Goal: Task Accomplishment & Management: Complete application form

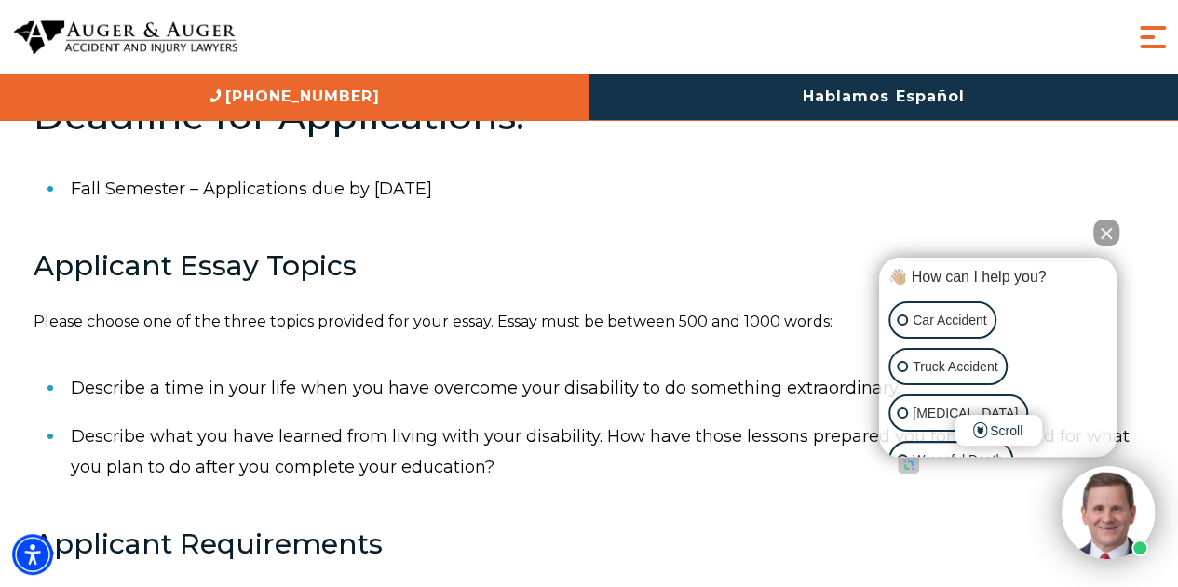
scroll to position [628, 0]
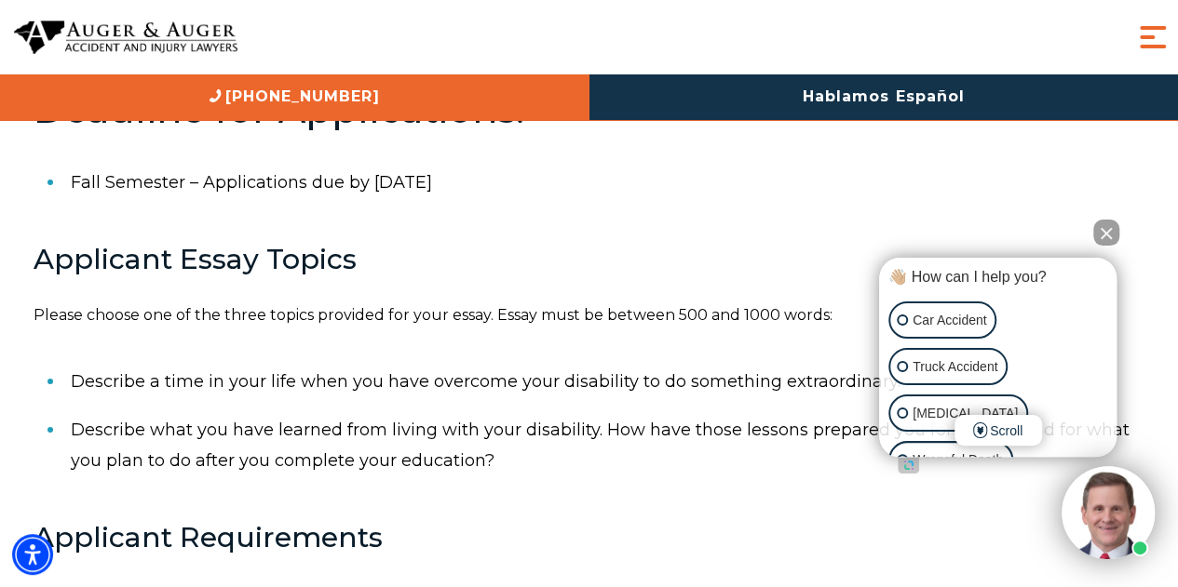
click at [1105, 229] on button "Close Intaker Chat Widget" at bounding box center [1106, 233] width 26 height 26
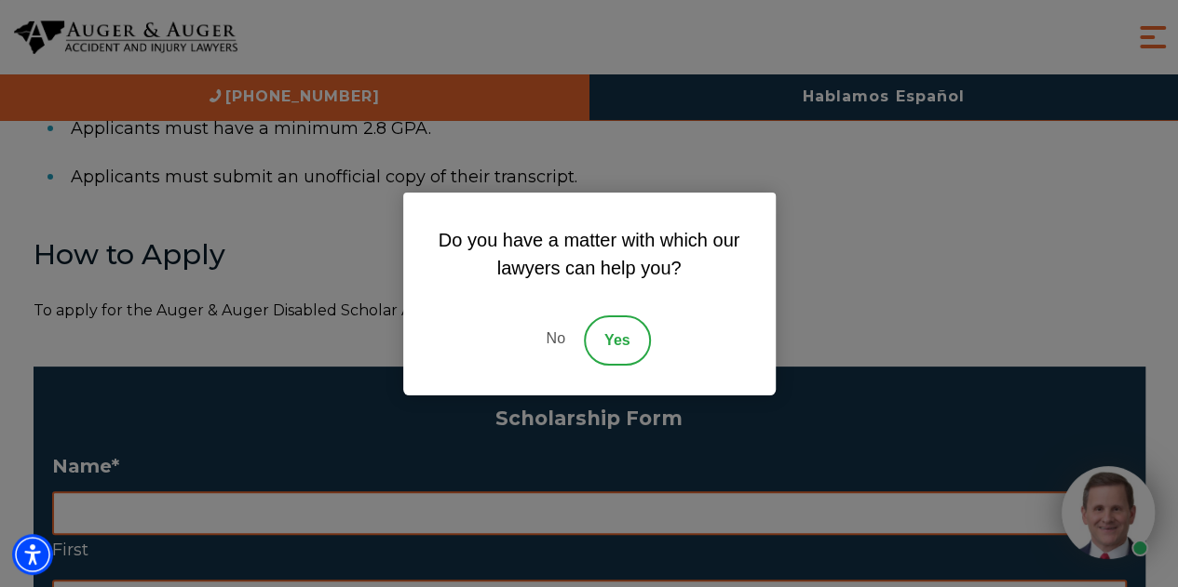
scroll to position [1186, 0]
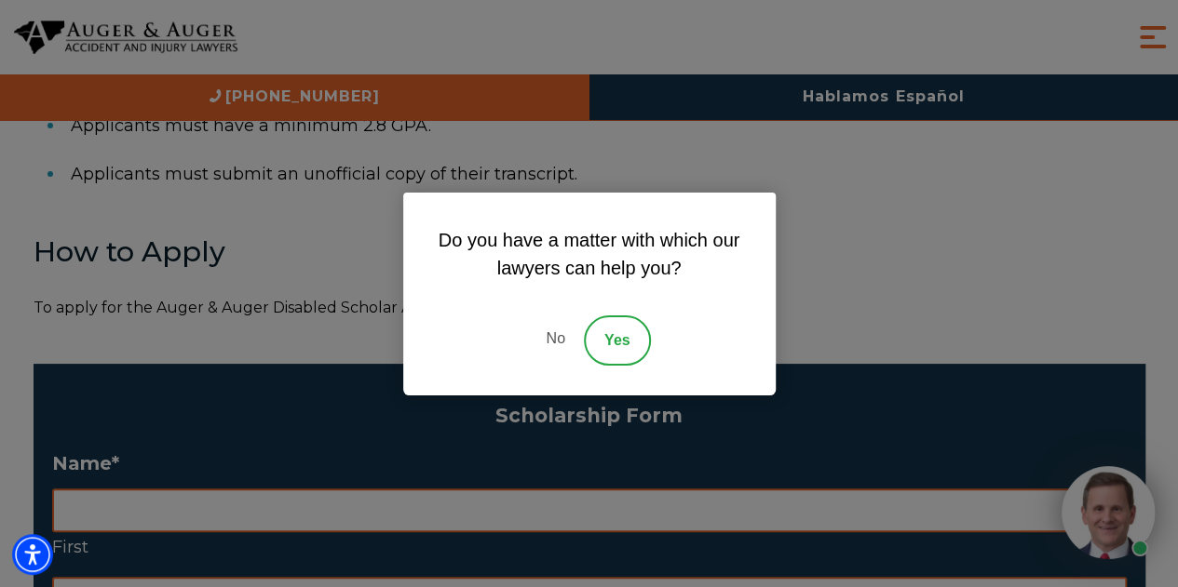
click at [559, 343] on link "No" at bounding box center [555, 341] width 56 height 50
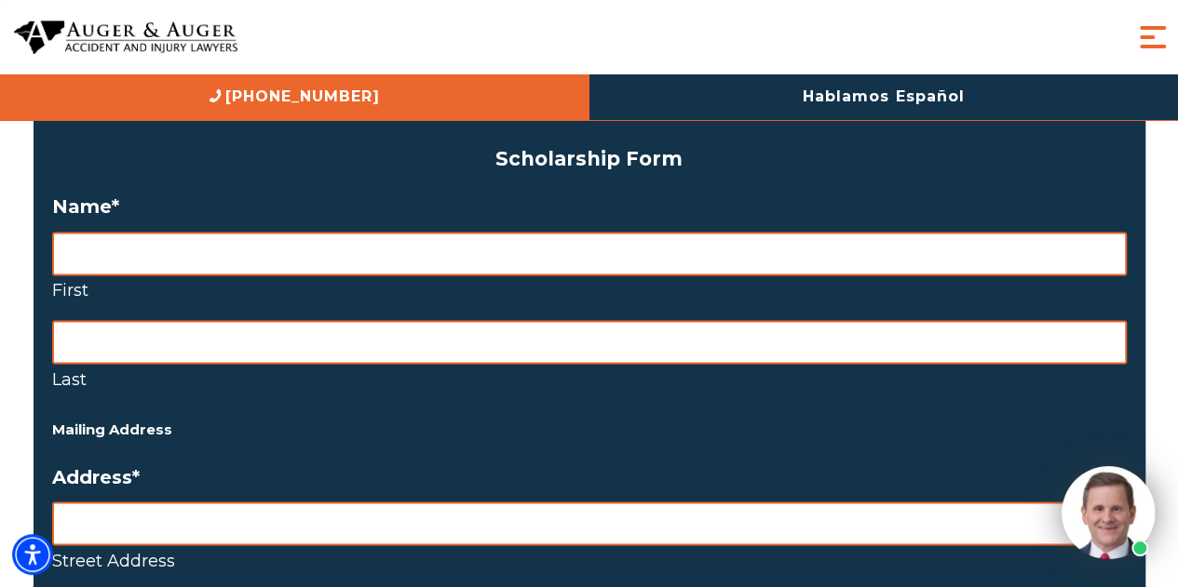
scroll to position [1449, 0]
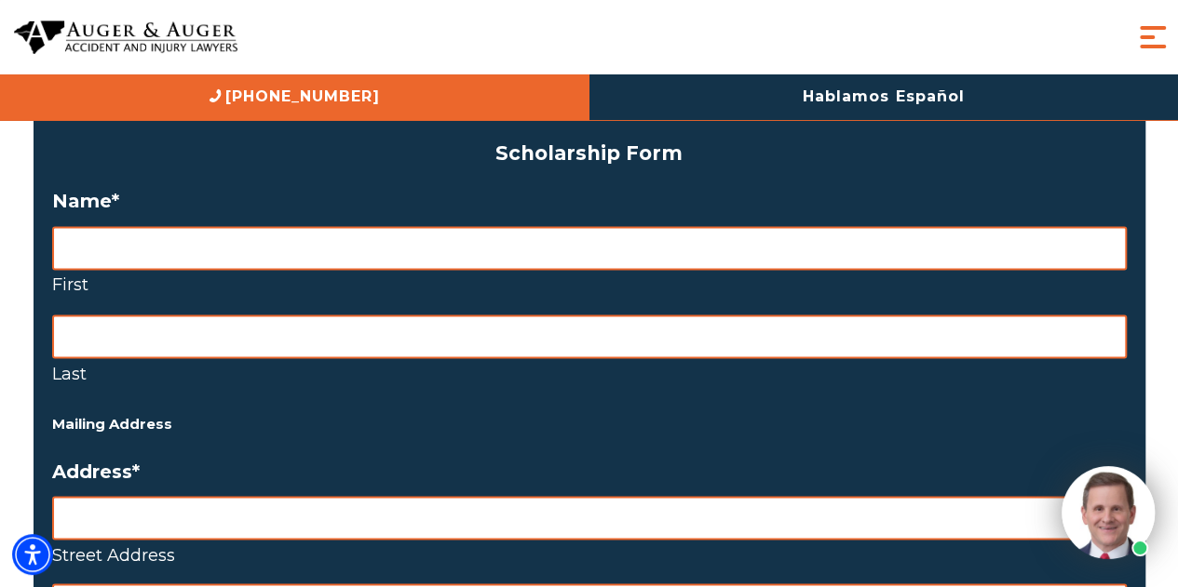
click at [438, 247] on input "First" at bounding box center [589, 248] width 1074 height 44
type input "[PERSON_NAME]"
type input "[STREET_ADDRESS]"
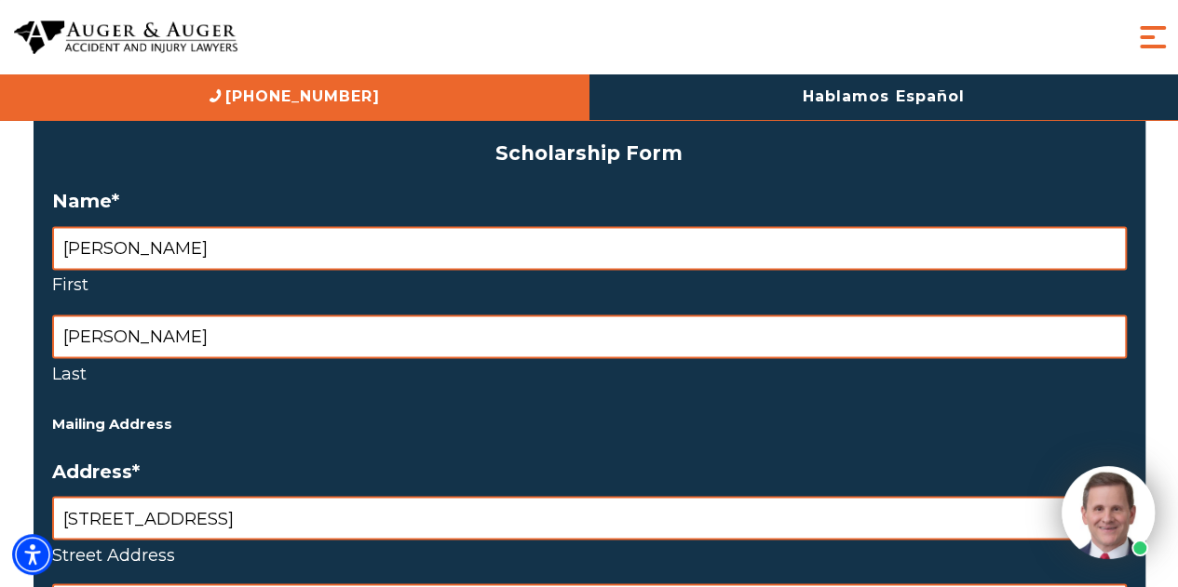
type input "[GEOGRAPHIC_DATA]"
type input "FL"
type input "34109-1713"
select select "[GEOGRAPHIC_DATA]"
type input "2394517735"
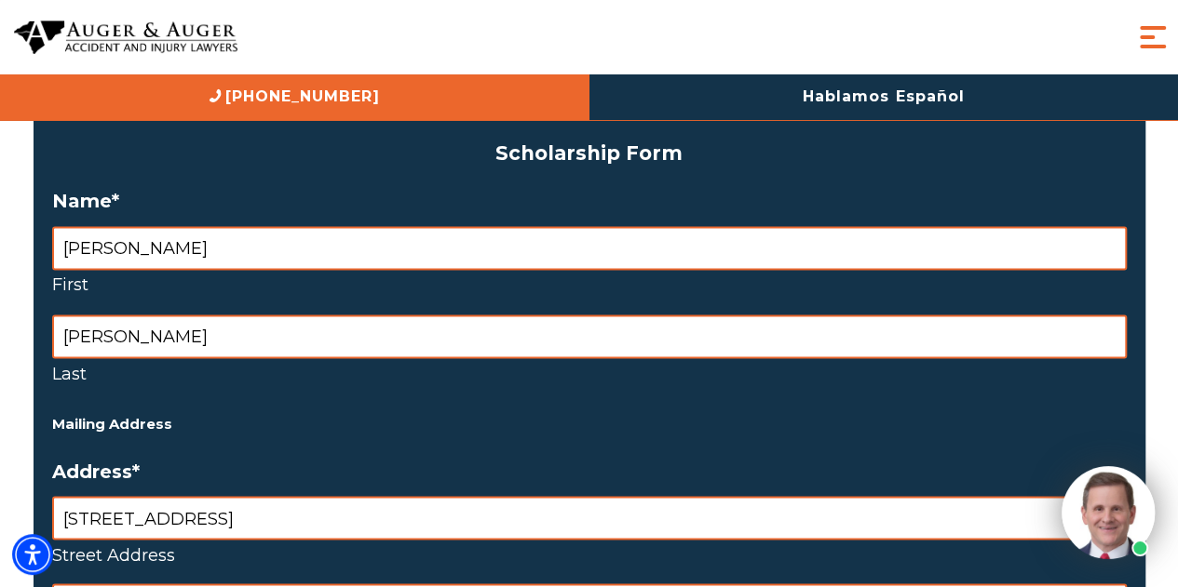
type input "[EMAIL_ADDRESS][DOMAIN_NAME]"
type input "[PHONE_NUMBER]"
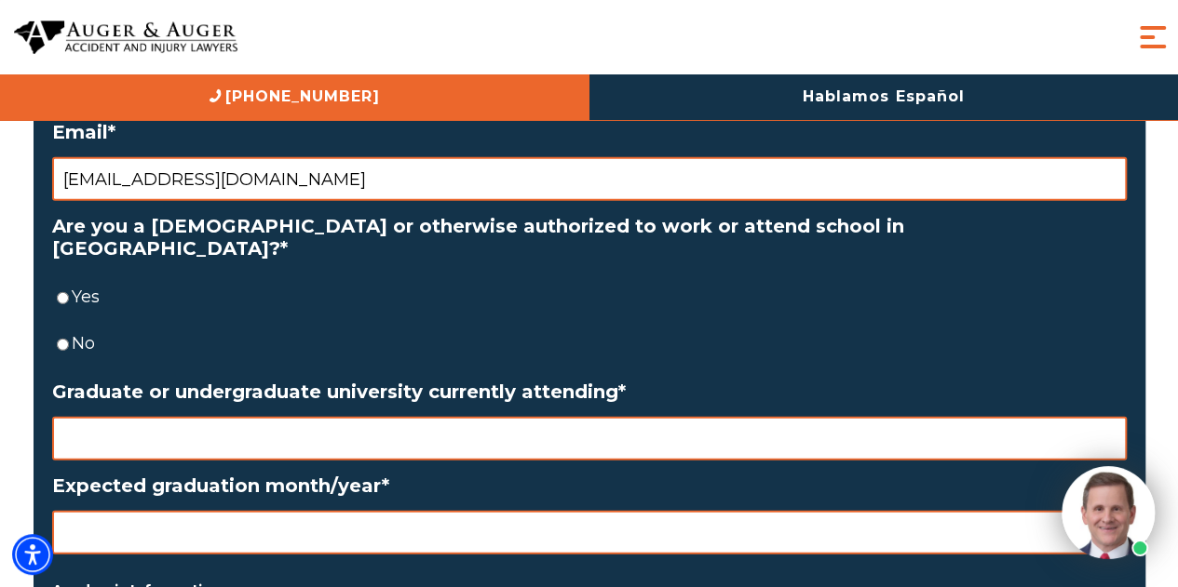
scroll to position [2456, 0]
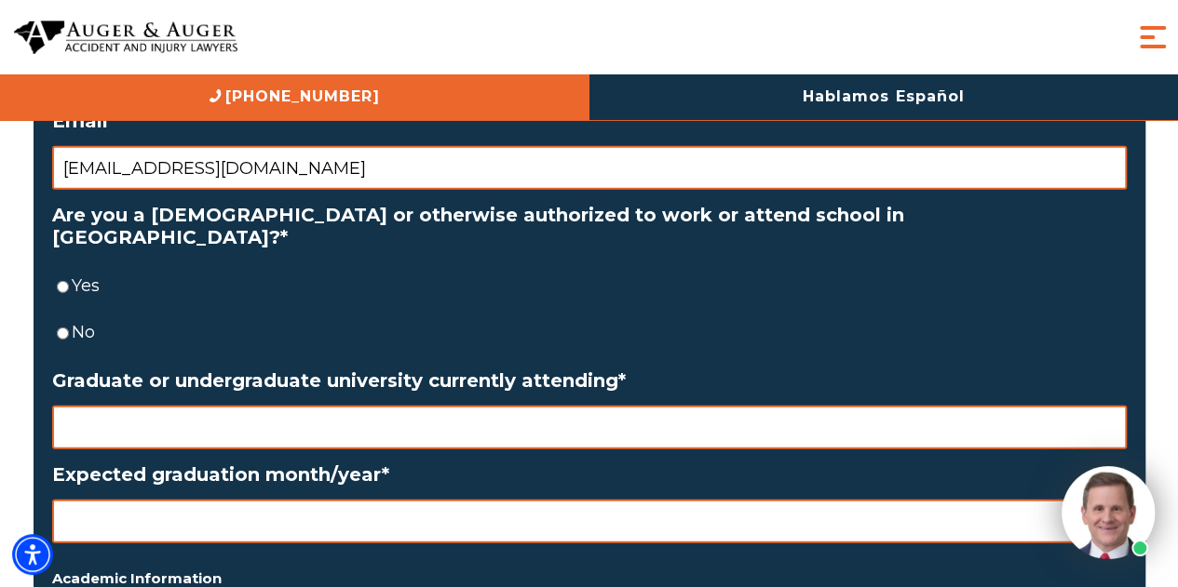
click at [61, 265] on input "Yes" at bounding box center [63, 287] width 12 height 44
radio input "true"
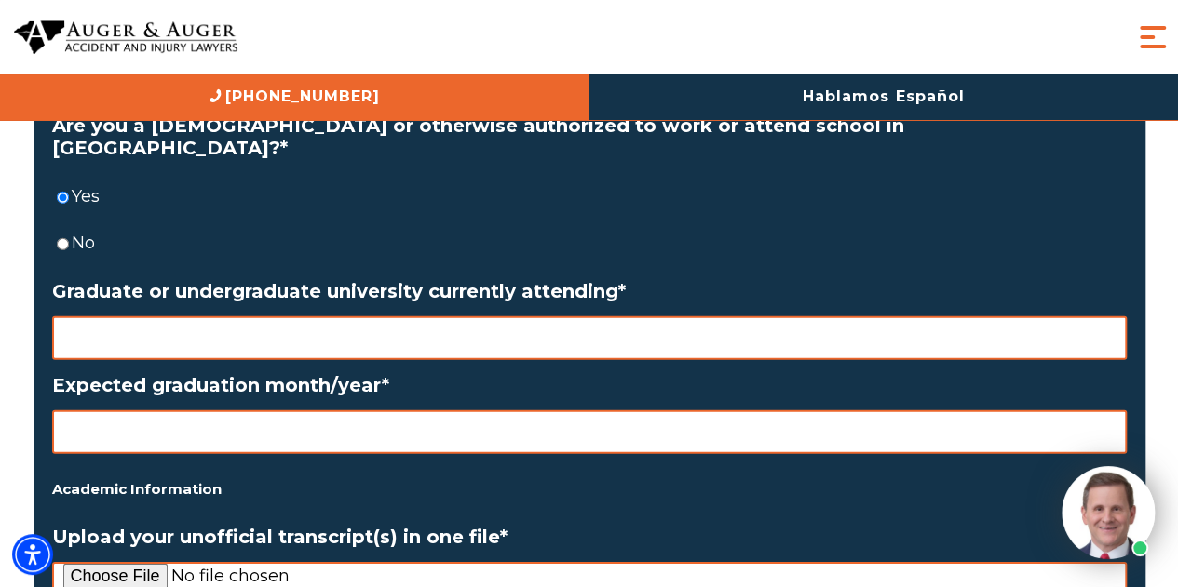
scroll to position [2582, 0]
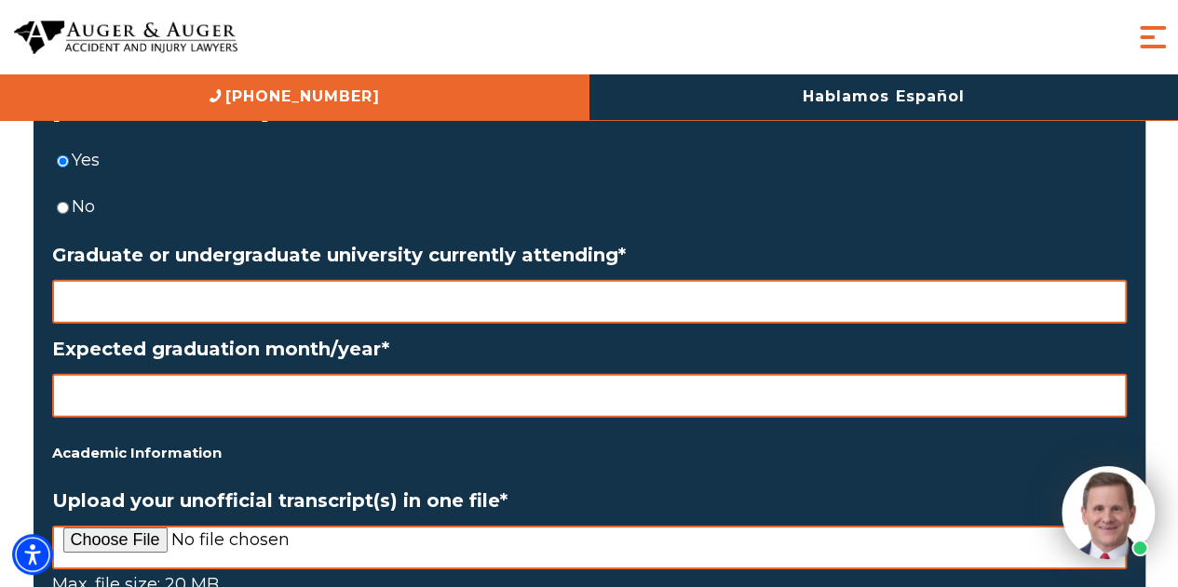
click at [383, 280] on input "Graduate or undergraduate university currently attending *" at bounding box center [589, 302] width 1074 height 44
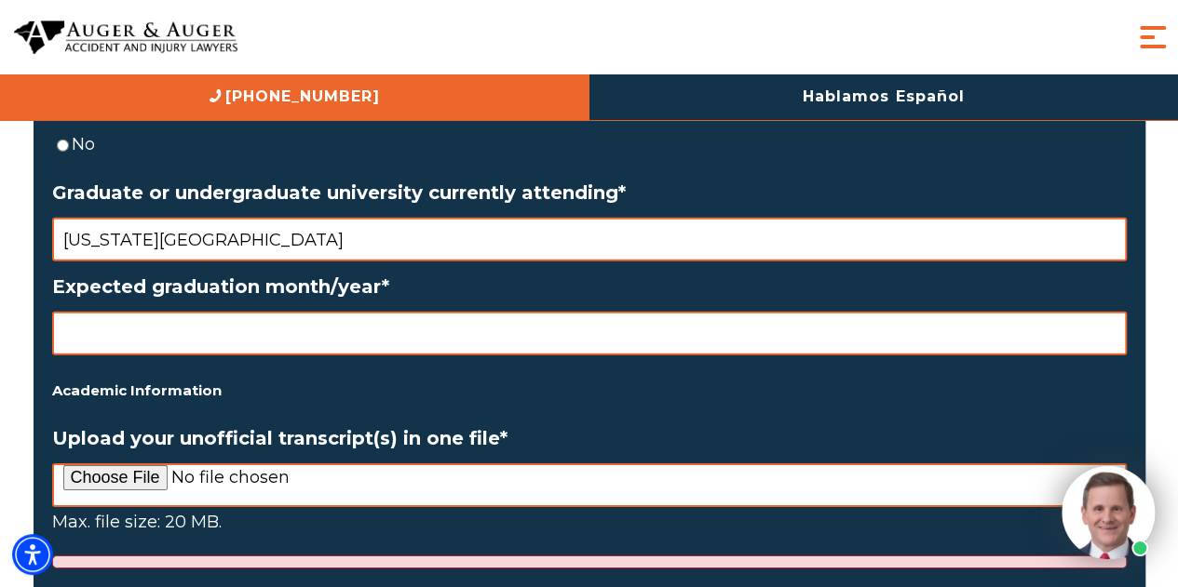
scroll to position [2647, 0]
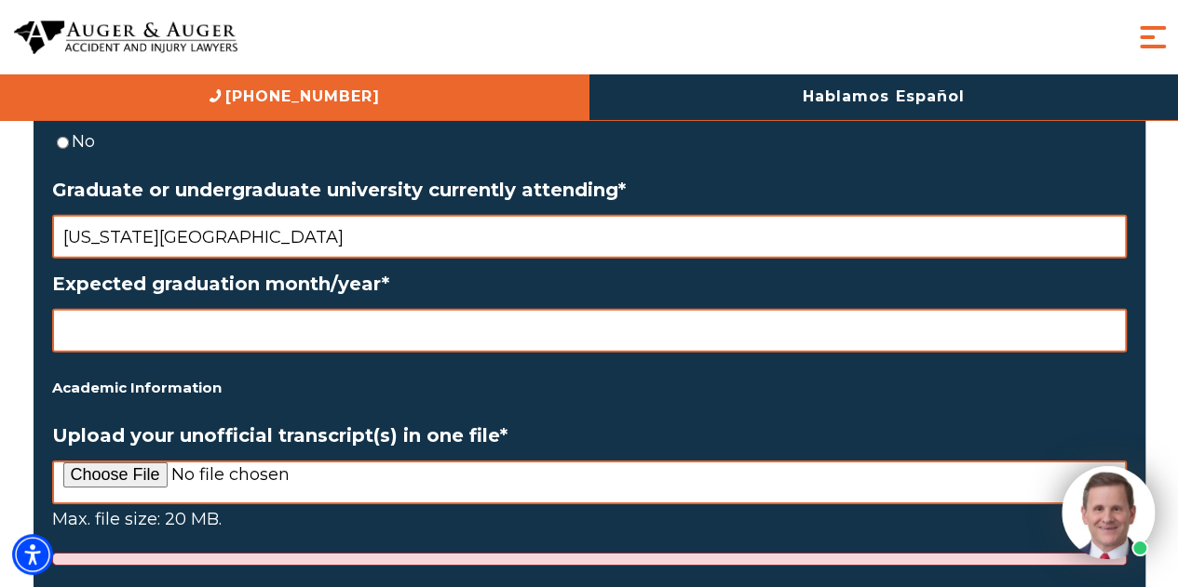
click at [392, 312] on input "Expected graduation month/year *" at bounding box center [589, 331] width 1074 height 44
click at [425, 223] on input "[US_STATE][GEOGRAPHIC_DATA]" at bounding box center [589, 237] width 1074 height 44
type input "[US_STATE][GEOGRAPHIC_DATA] but transfering to southeastern university"
click at [421, 310] on input "Expected graduation month/year *" at bounding box center [589, 331] width 1074 height 44
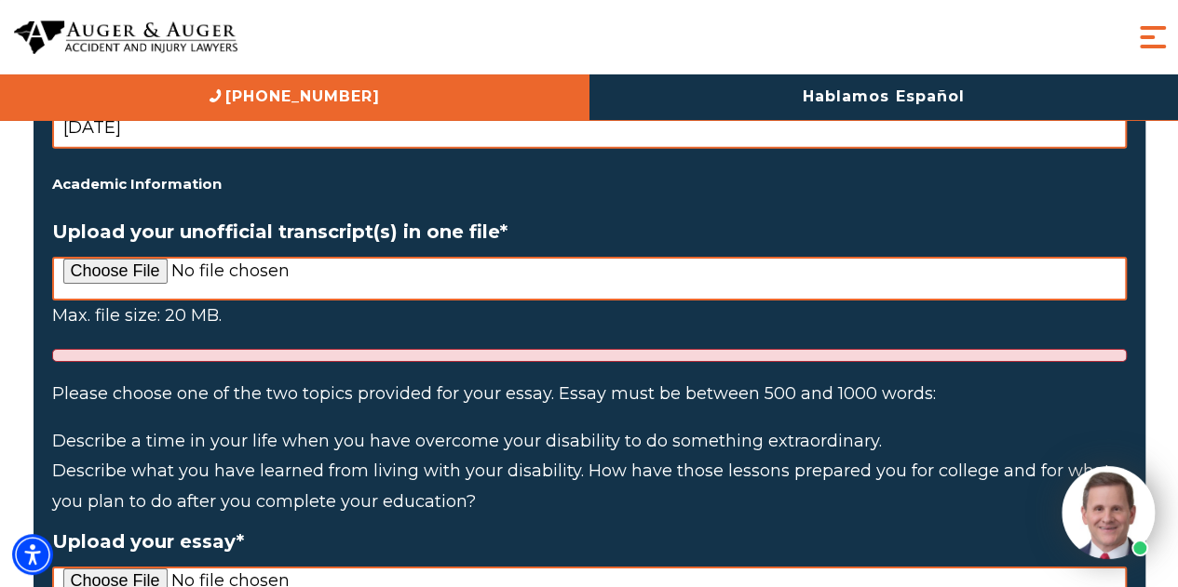
scroll to position [2852, 0]
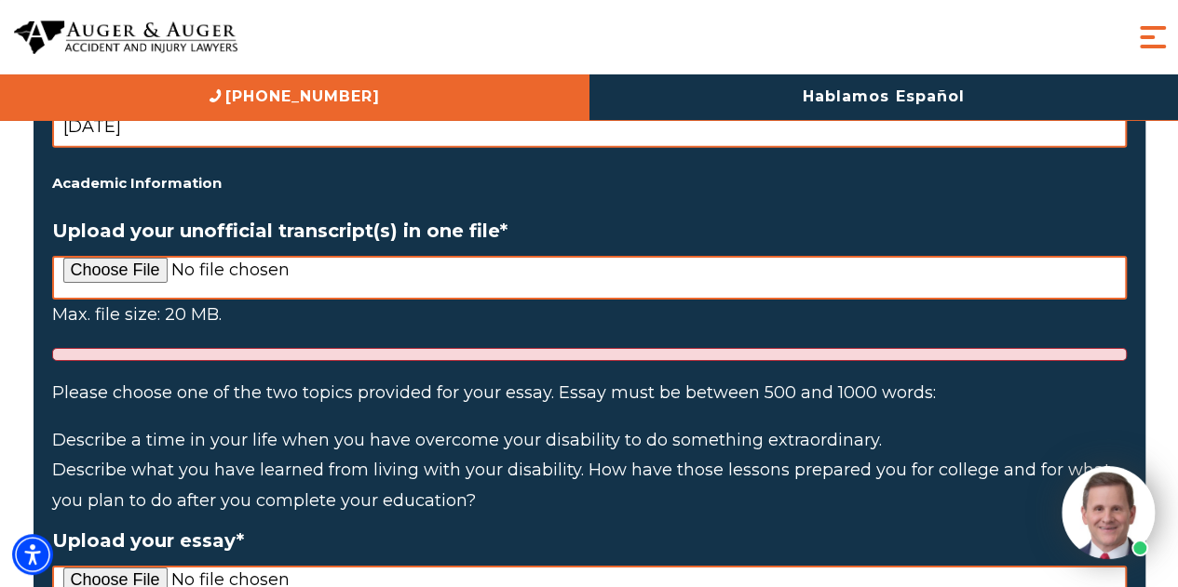
type input "[DATE]"
click at [121, 256] on input "Upload your unofficial transcript(s) in one file *" at bounding box center [589, 278] width 1074 height 44
type input "C:\fakepath\Academic Transcript.html"
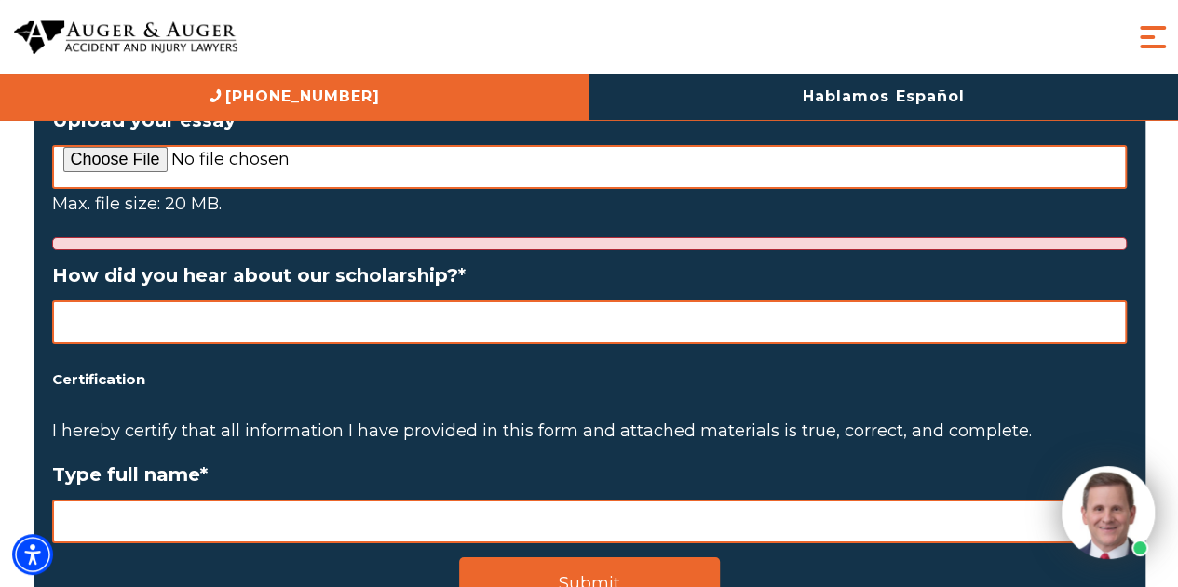
scroll to position [3245, 0]
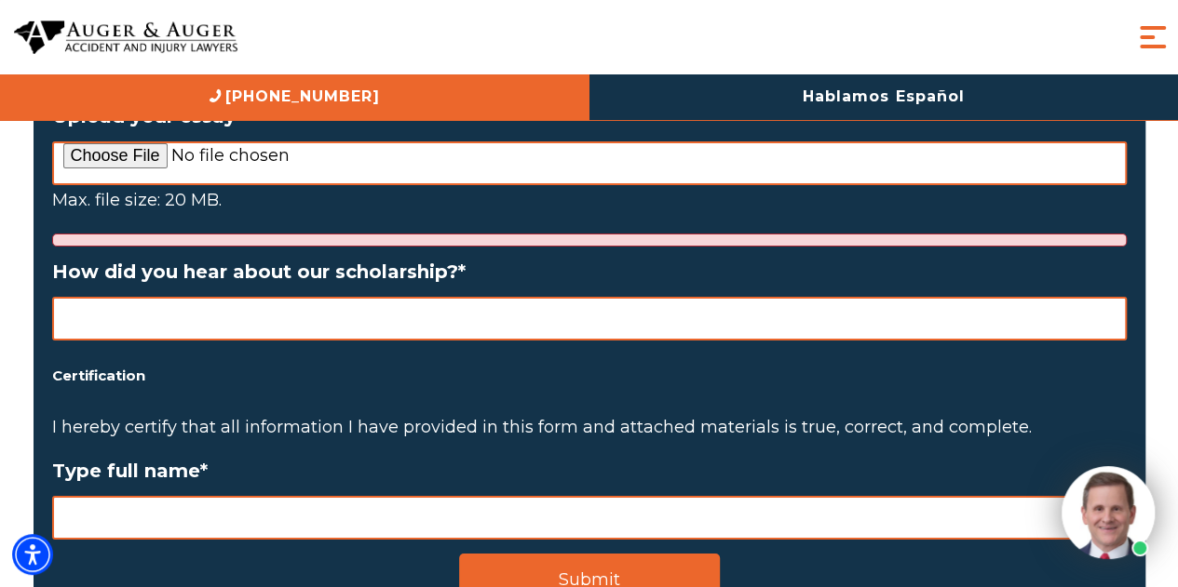
click at [434, 307] on input "How did you hear about our scholarship? *" at bounding box center [589, 319] width 1074 height 44
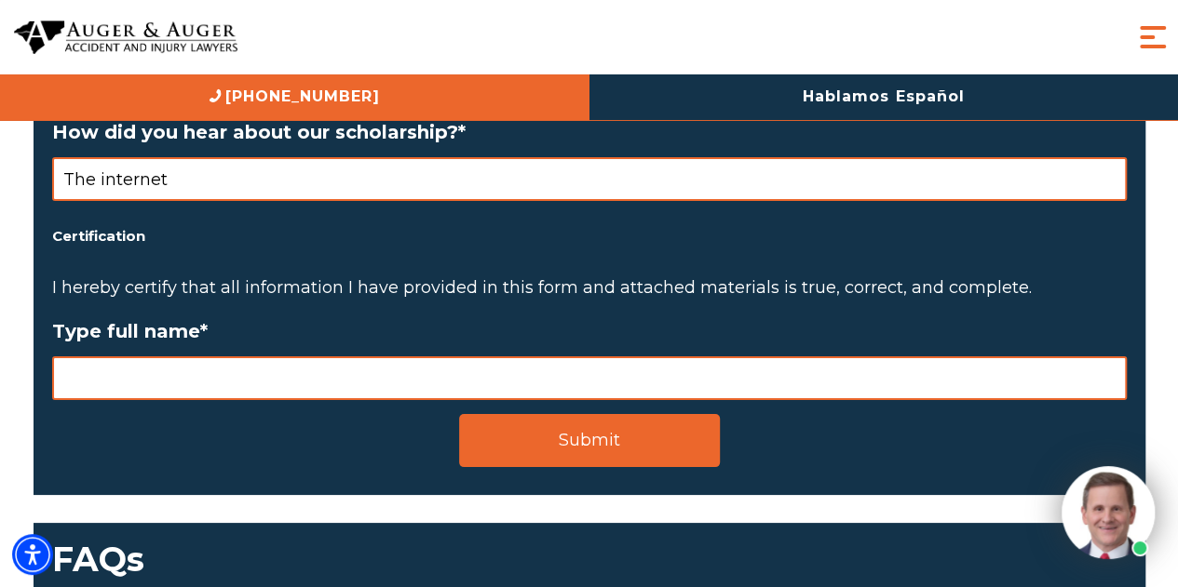
scroll to position [3410, 0]
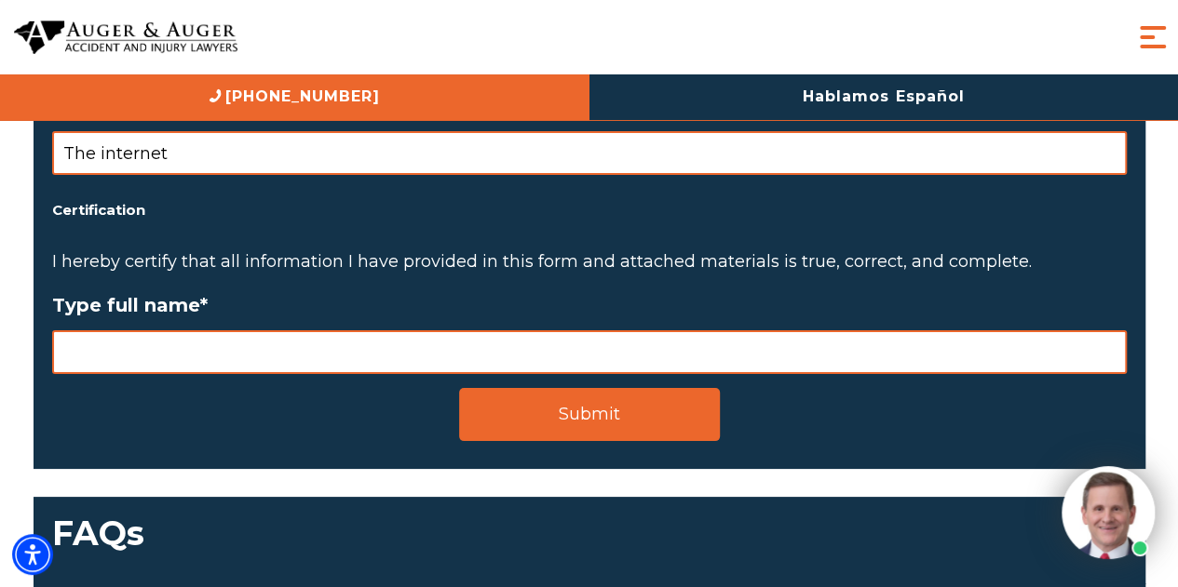
type input "The internet"
click at [412, 331] on input "Type full name *" at bounding box center [589, 353] width 1074 height 44
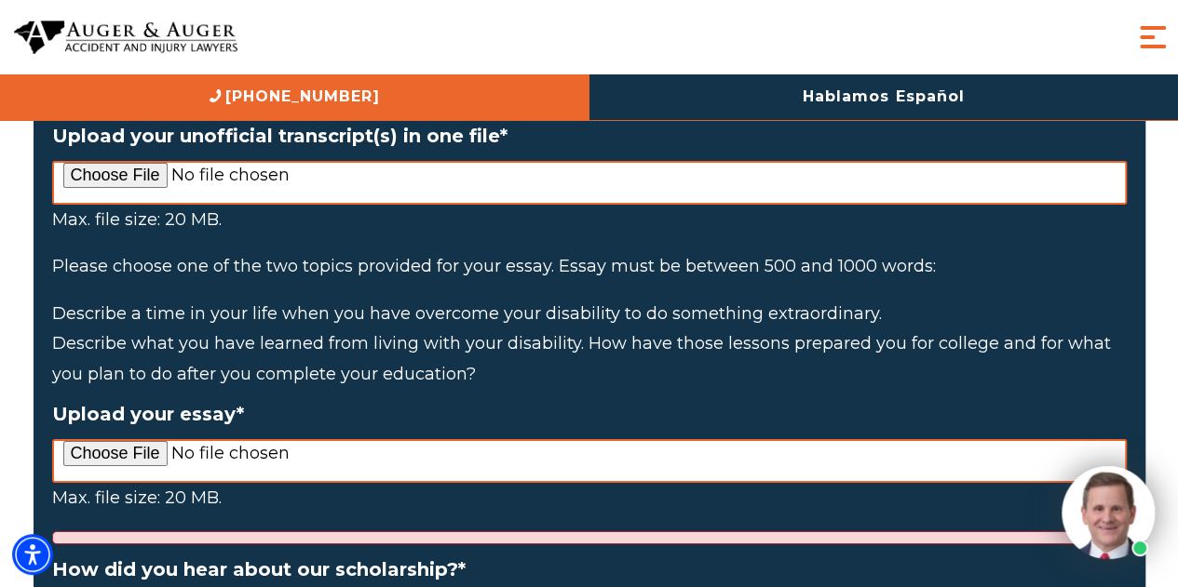
scroll to position [2946, 0]
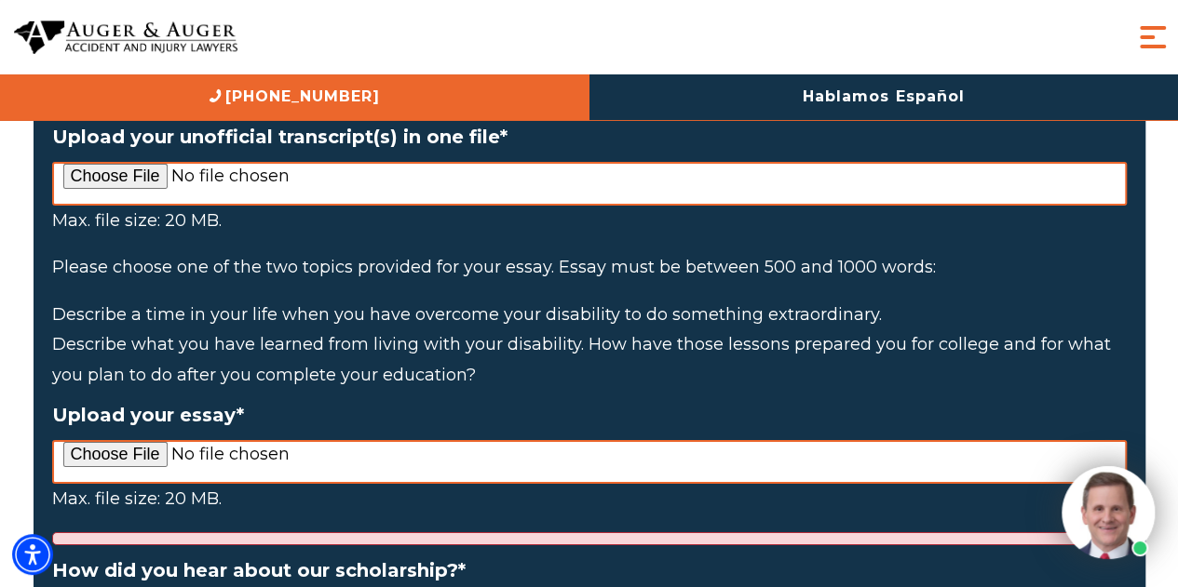
type input "[PERSON_NAME]"
